Goal: Task Accomplishment & Management: Use online tool/utility

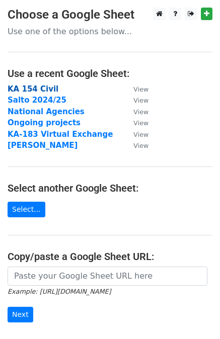
click at [34, 90] on strong "KA 154 Civil" at bounding box center [33, 89] width 51 height 9
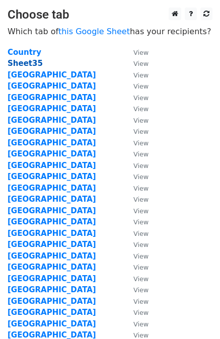
click at [27, 65] on strong "Sheet35" at bounding box center [25, 63] width 35 height 9
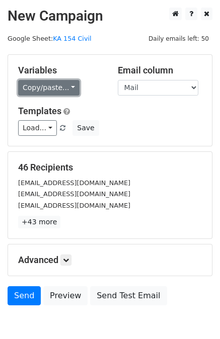
click at [50, 91] on link "Copy/paste..." at bounding box center [48, 88] width 61 height 16
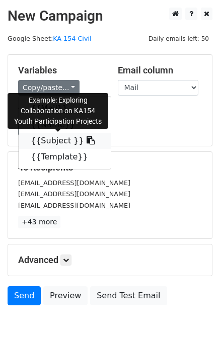
click at [43, 134] on link "{{Subject }}" at bounding box center [65, 141] width 92 height 16
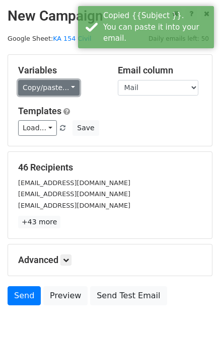
click at [42, 87] on link "Copy/paste..." at bounding box center [48, 88] width 61 height 16
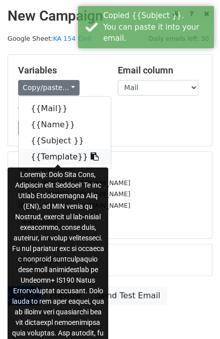
click at [48, 154] on link "{{Template}}" at bounding box center [65, 157] width 92 height 16
